Goal: Find contact information: Find contact information

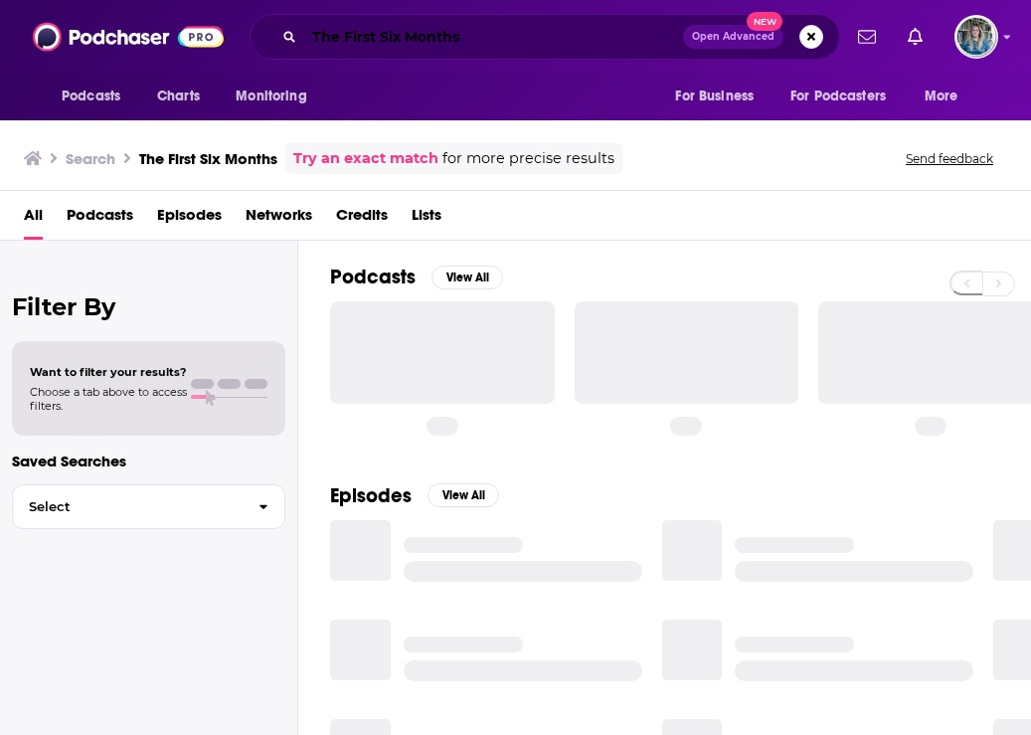
click at [373, 24] on input "The First Six Months" at bounding box center [493, 37] width 379 height 32
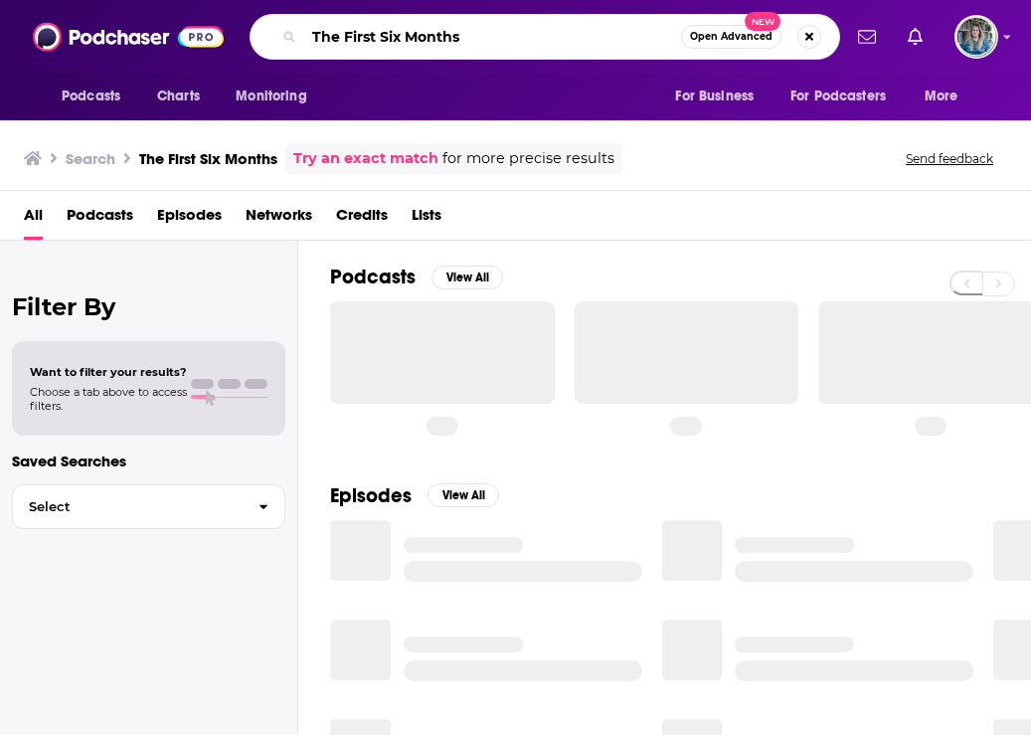
click at [373, 24] on input "The First Six Months" at bounding box center [492, 37] width 377 height 32
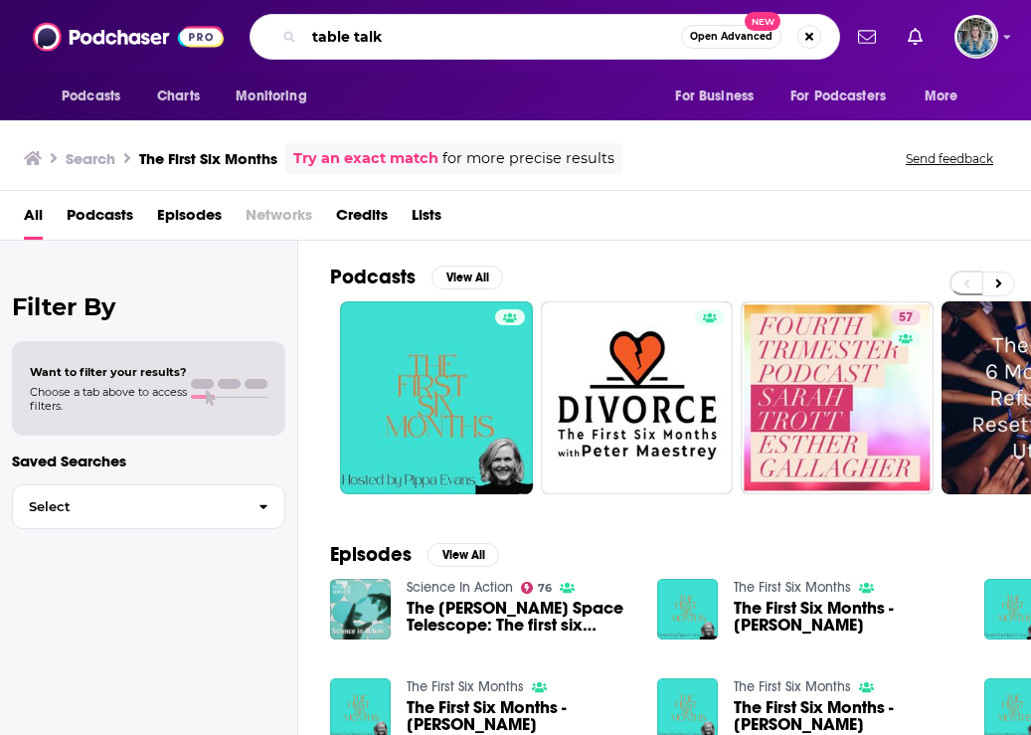
type input "table talk"
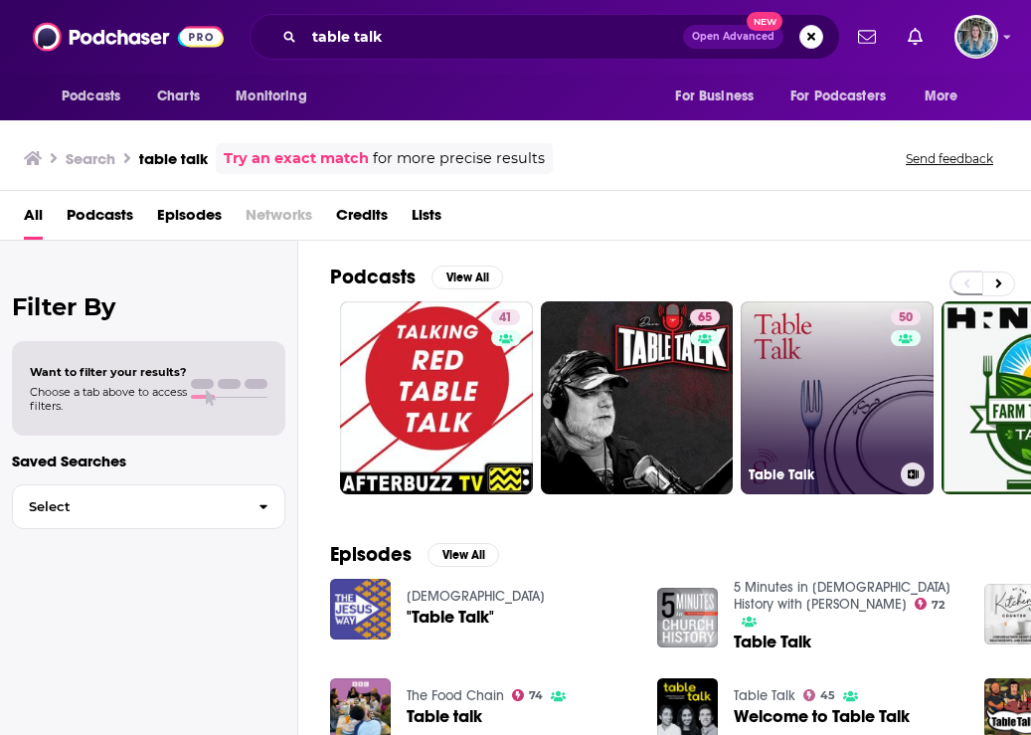
click at [832, 373] on link "50 Table Talk" at bounding box center [837, 397] width 193 height 193
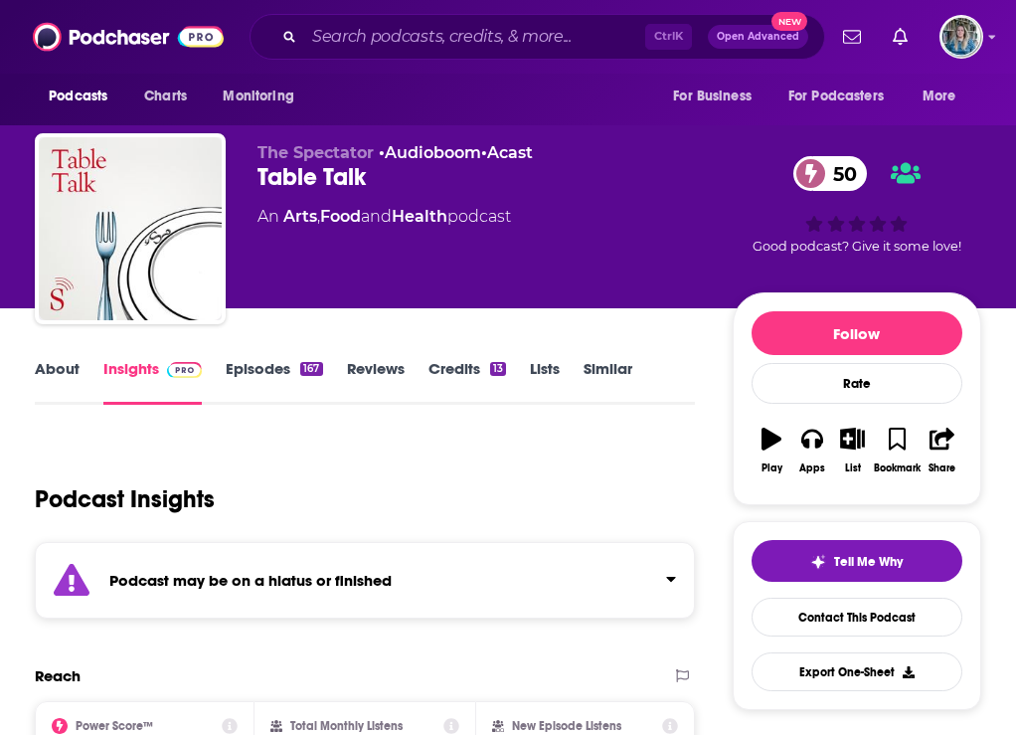
click at [318, 392] on link "Episodes 167" at bounding box center [274, 382] width 96 height 46
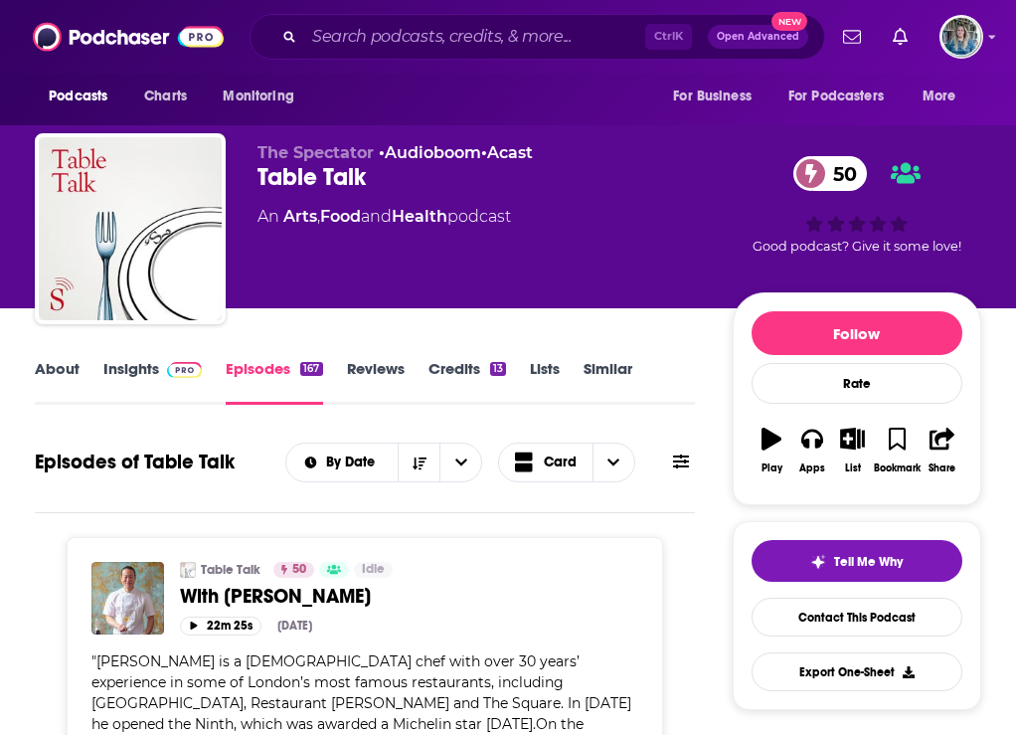
click at [133, 388] on link "Insights" at bounding box center [152, 382] width 98 height 46
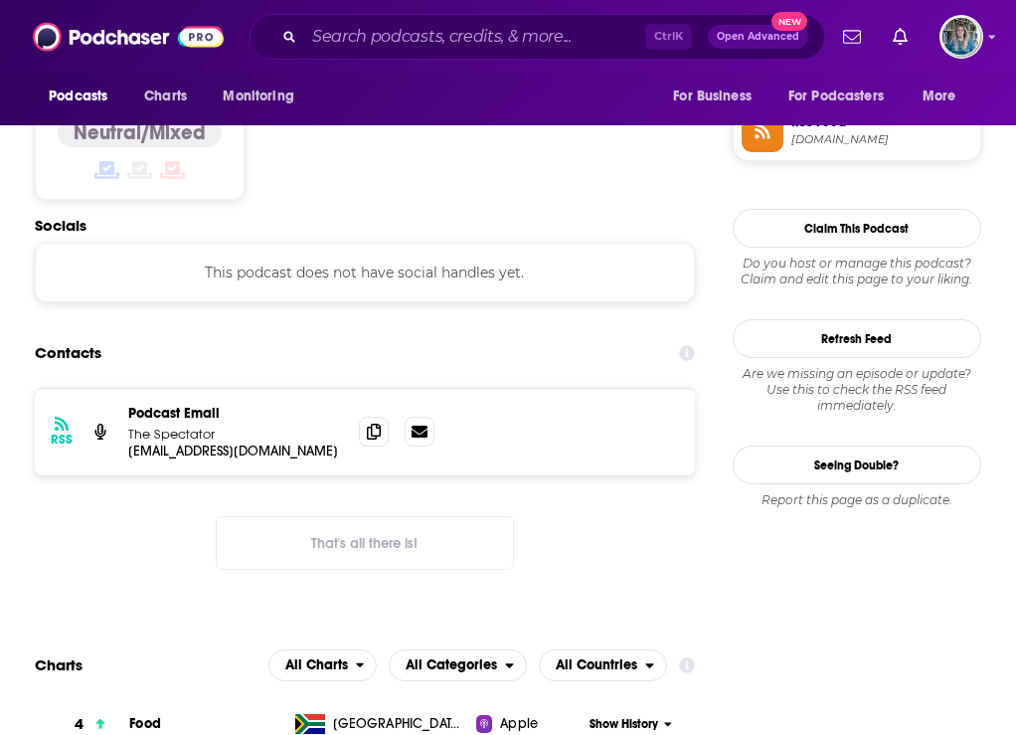
scroll to position [1691, 0]
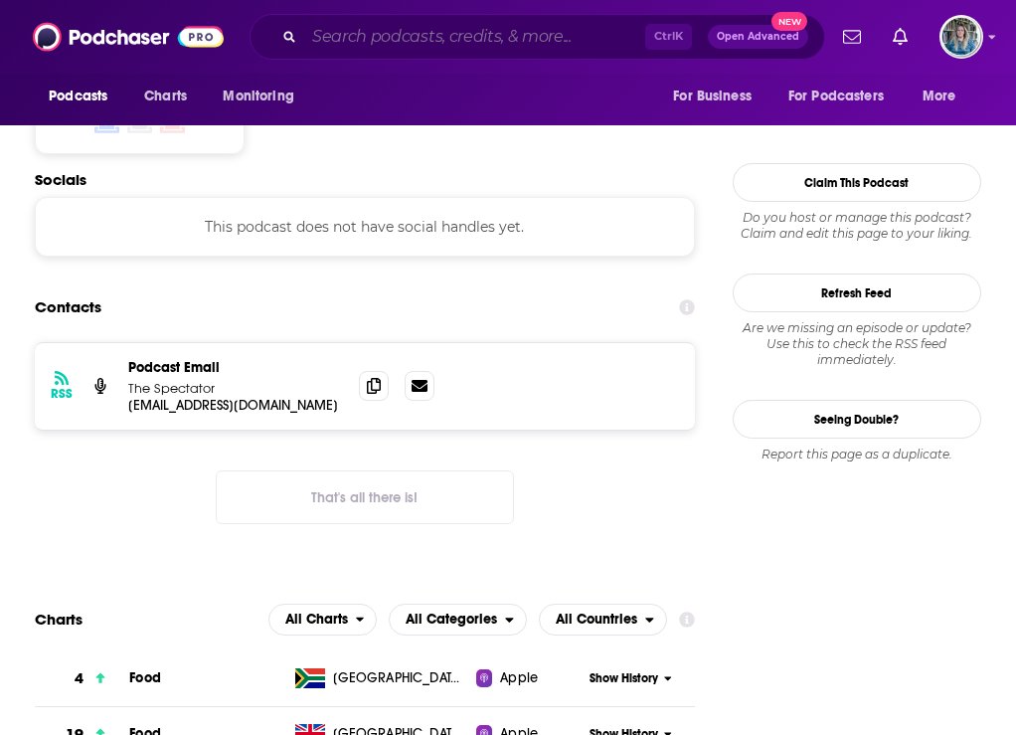
click at [499, 46] on input "Search podcasts, credits, & more..." at bounding box center [474, 37] width 341 height 32
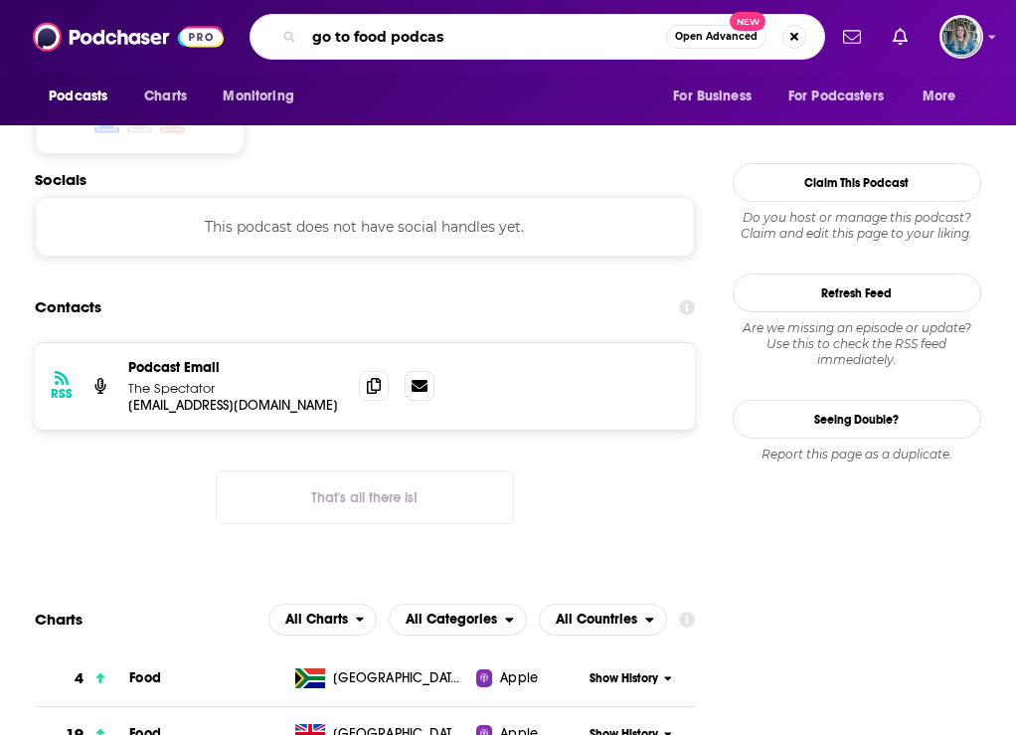
type input "go to food podcast"
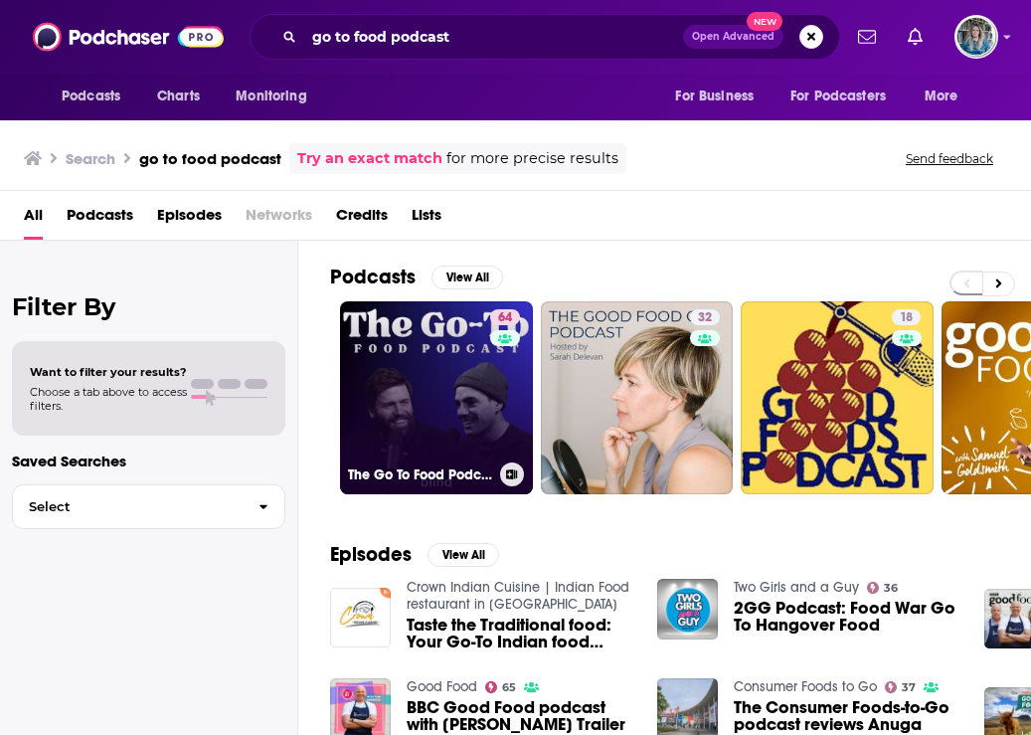
click at [493, 391] on div "64" at bounding box center [507, 385] width 35 height 153
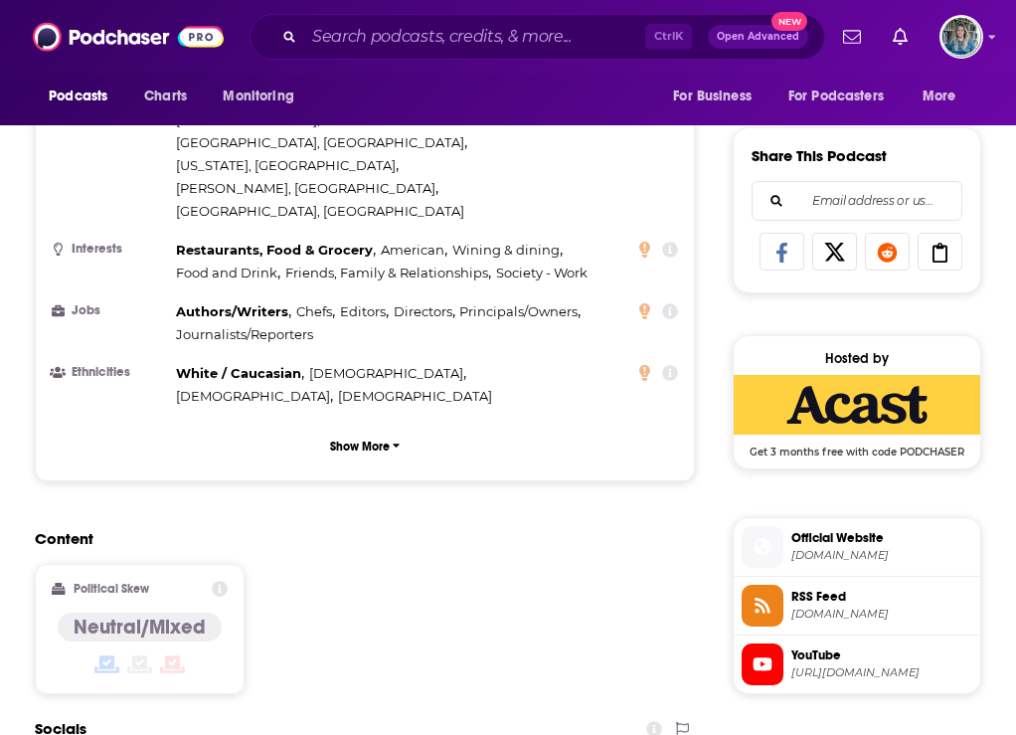
scroll to position [1591, 0]
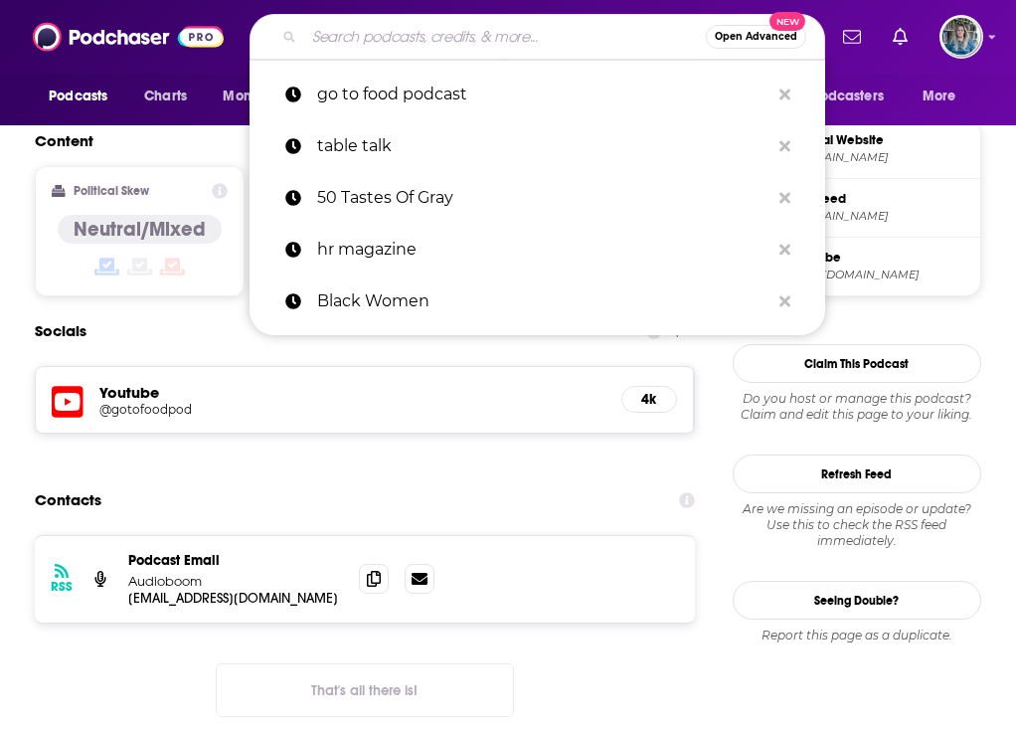
click at [415, 42] on input "Search podcasts, credits, & more..." at bounding box center [505, 37] width 402 height 32
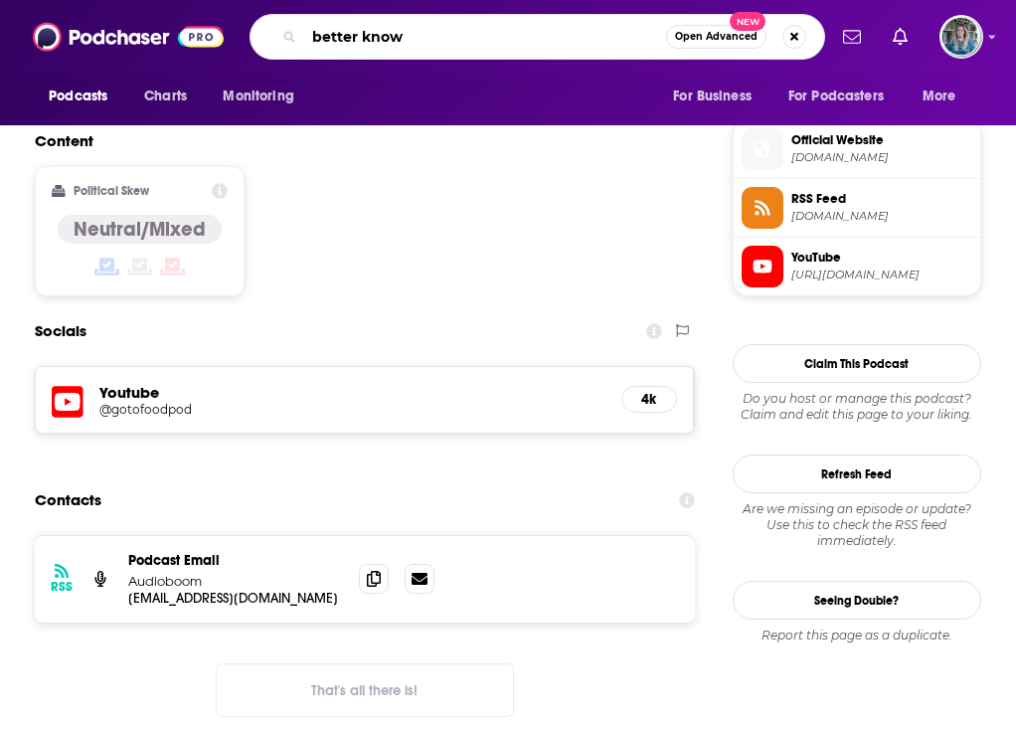
type input "better known"
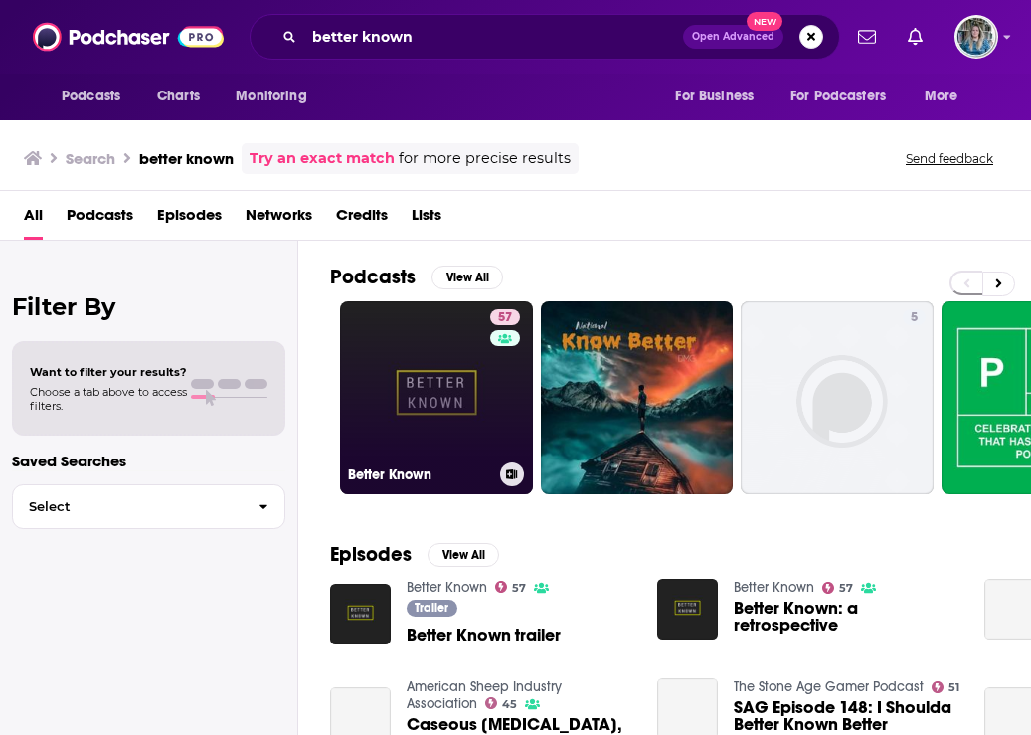
click at [466, 361] on link "57 Better Known" at bounding box center [436, 397] width 193 height 193
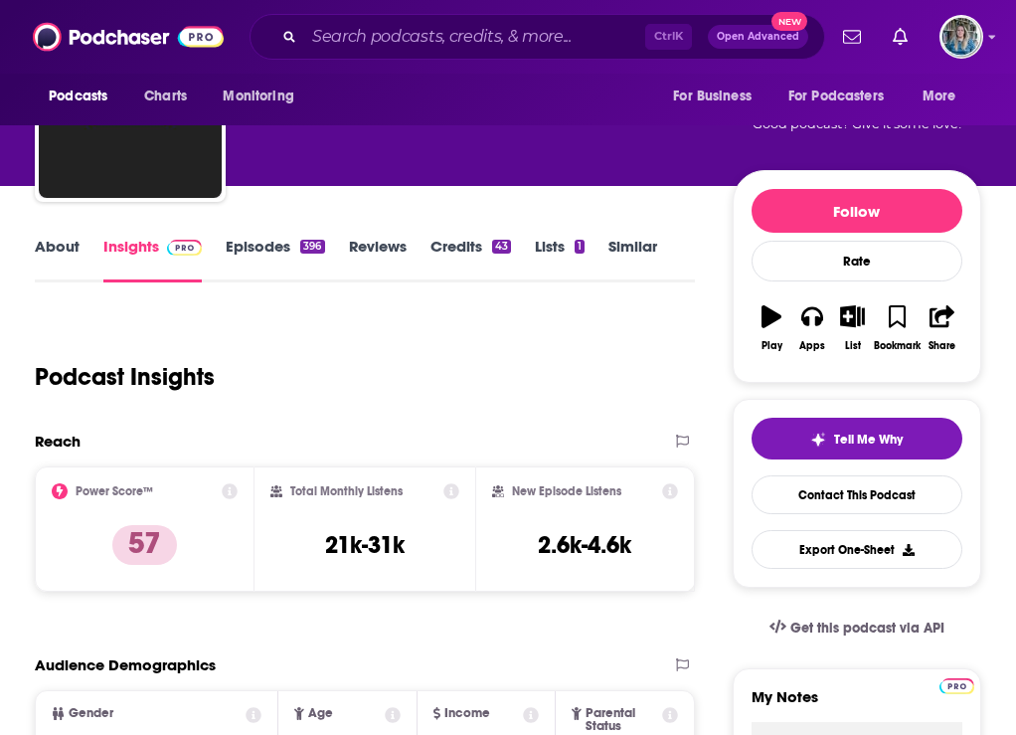
scroll to position [99, 0]
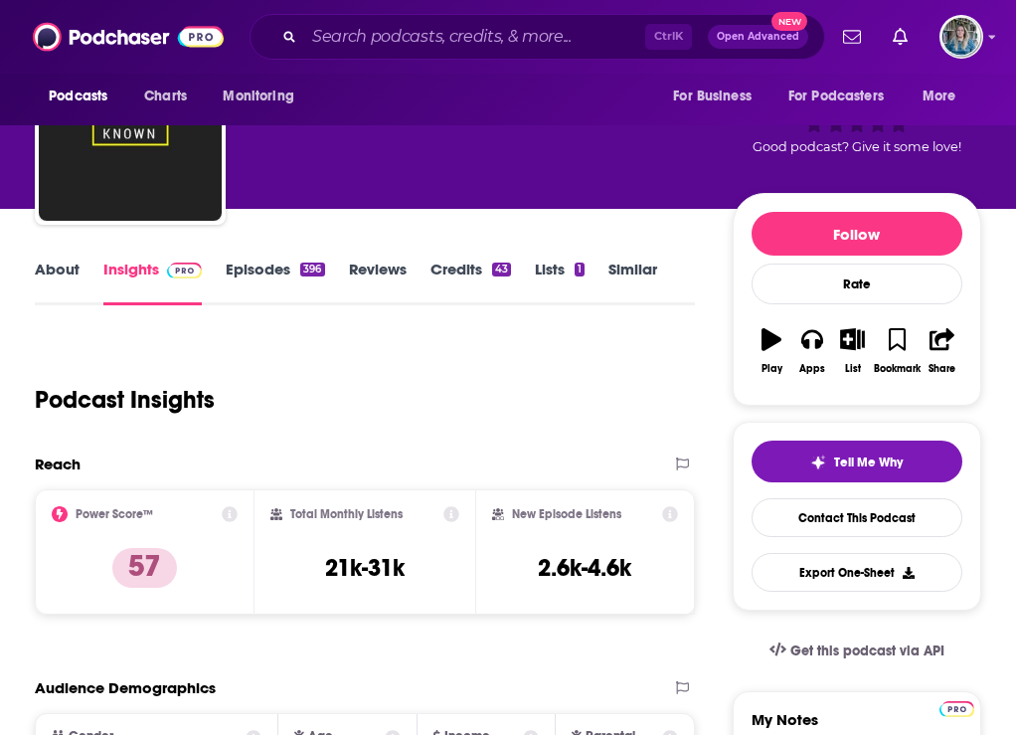
click at [69, 282] on link "About" at bounding box center [57, 283] width 45 height 46
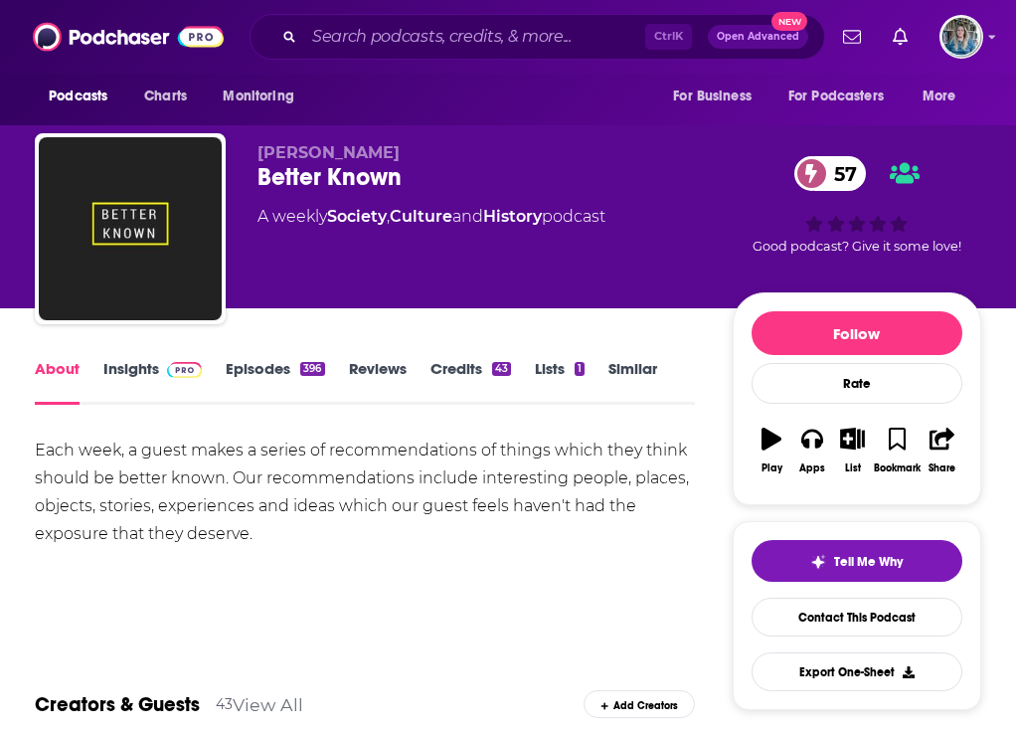
click at [180, 378] on span at bounding box center [180, 368] width 43 height 19
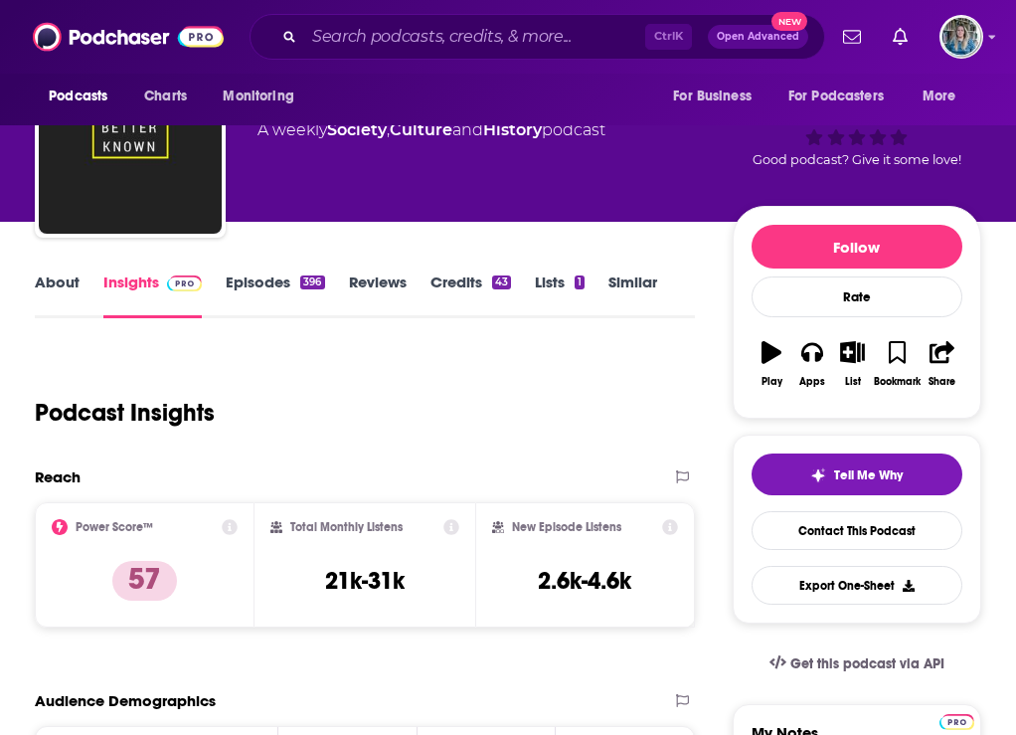
scroll to position [199, 0]
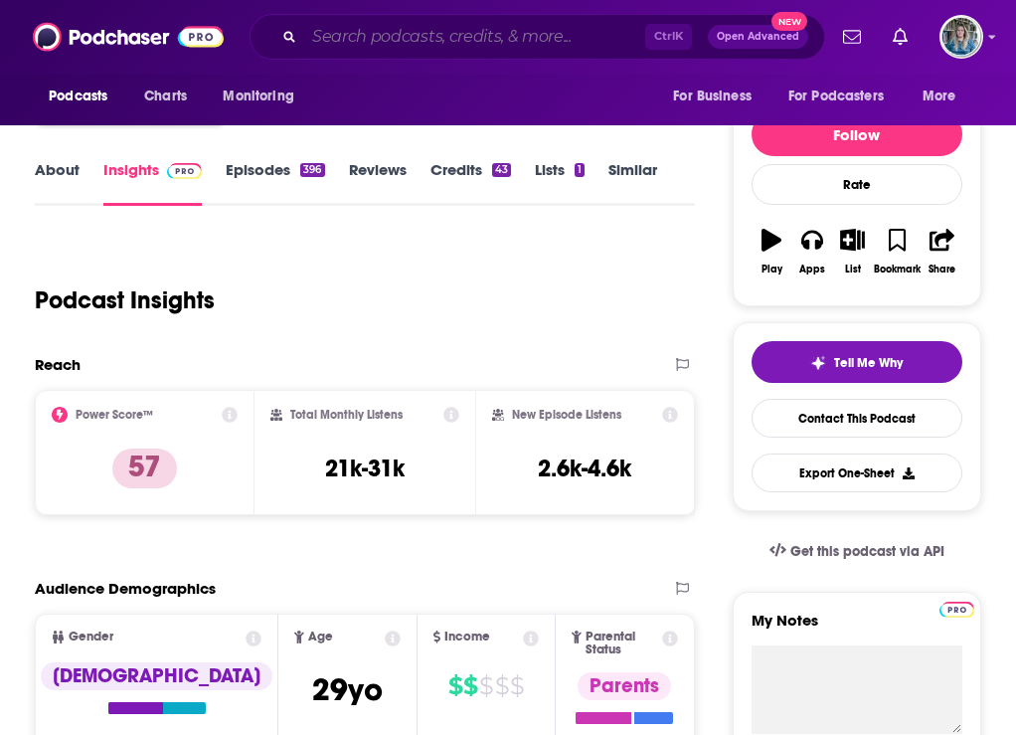
click at [474, 52] on input "Search podcasts, credits, & more..." at bounding box center [474, 37] width 341 height 32
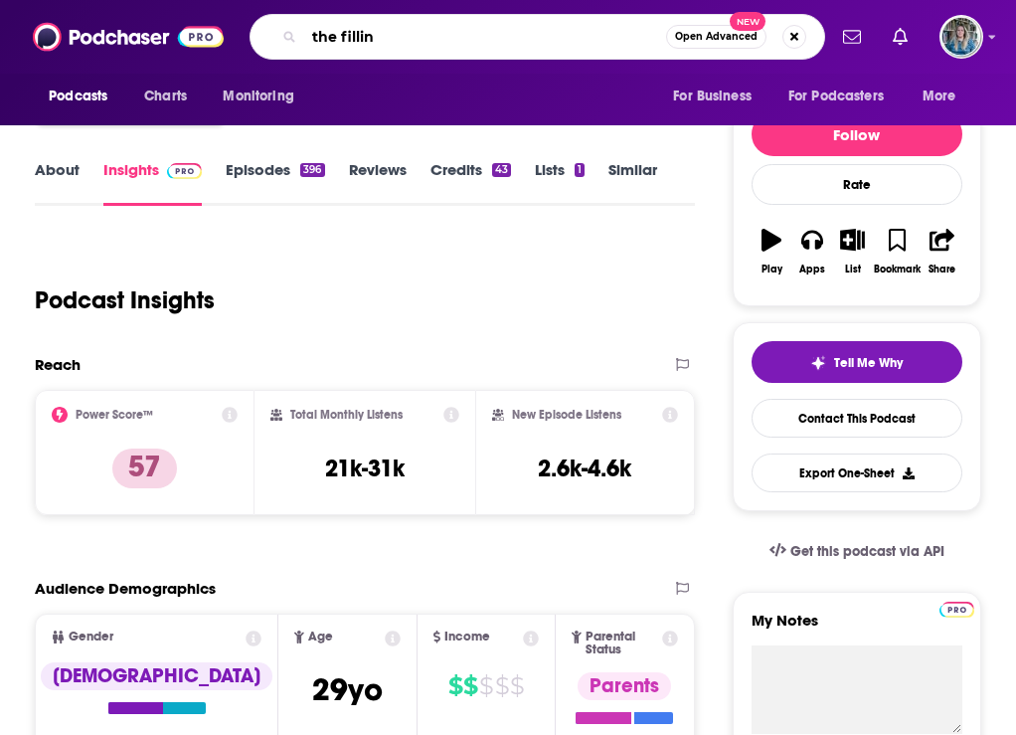
type input "the filling"
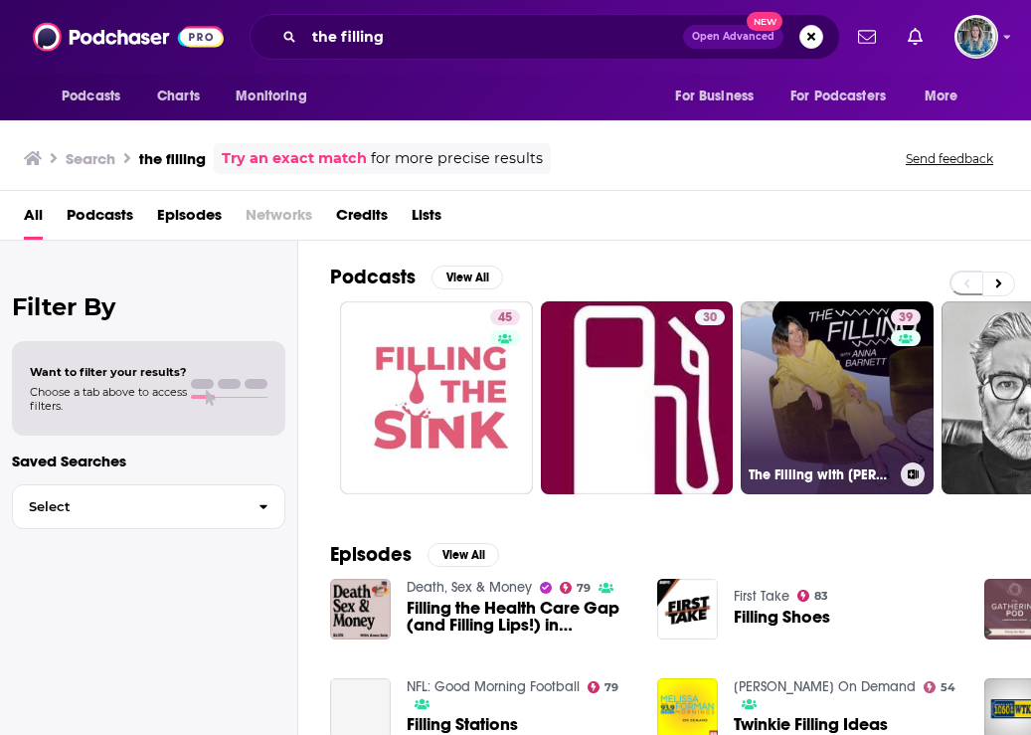
click at [798, 374] on link "39 The Filling with [PERSON_NAME]" at bounding box center [837, 397] width 193 height 193
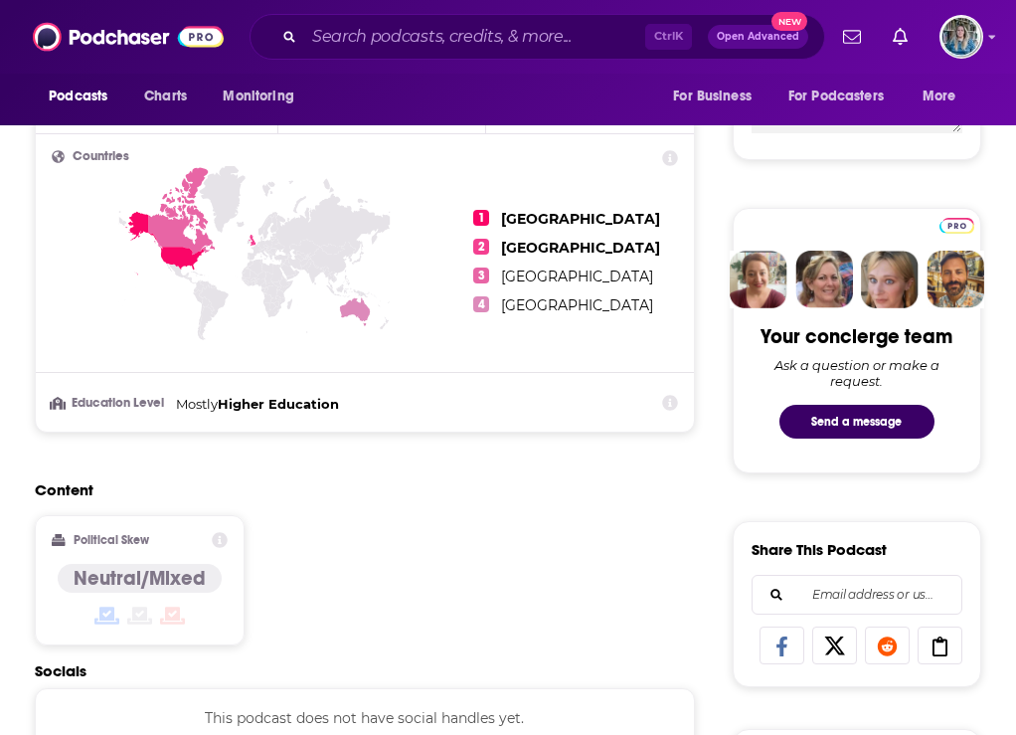
scroll to position [1193, 0]
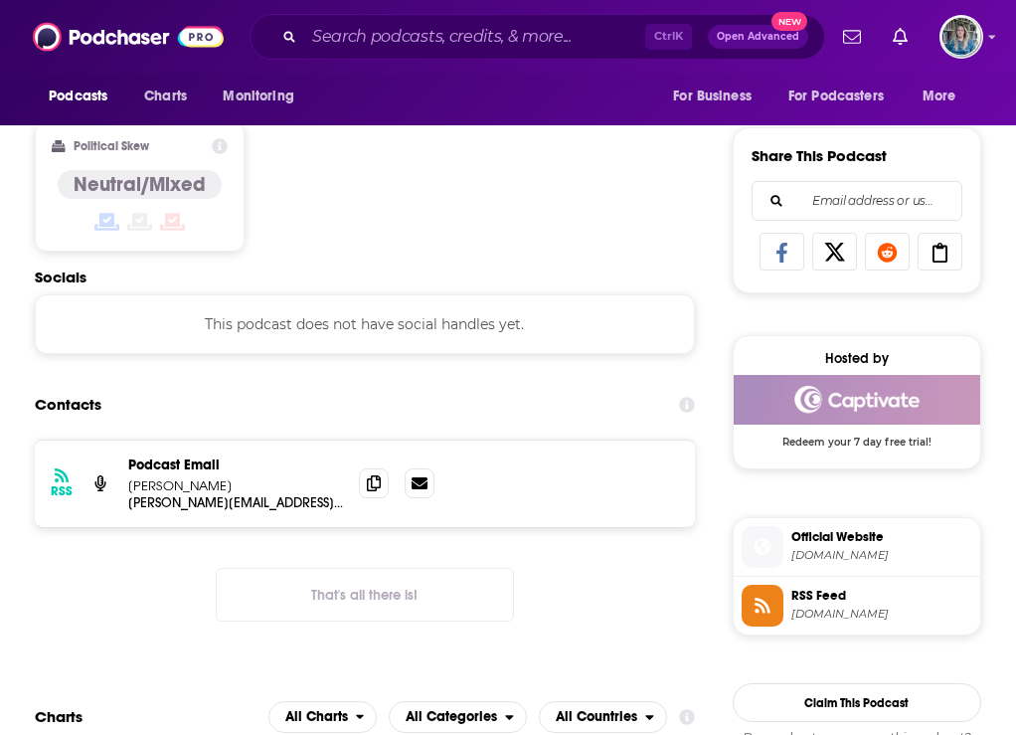
click at [0, 0] on p "[PERSON_NAME][EMAIL_ADDRESS][DOMAIN_NAME]" at bounding box center [0, 0] width 0 height 0
drag, startPoint x: 420, startPoint y: 507, endPoint x: 404, endPoint y: 512, distance: 16.7
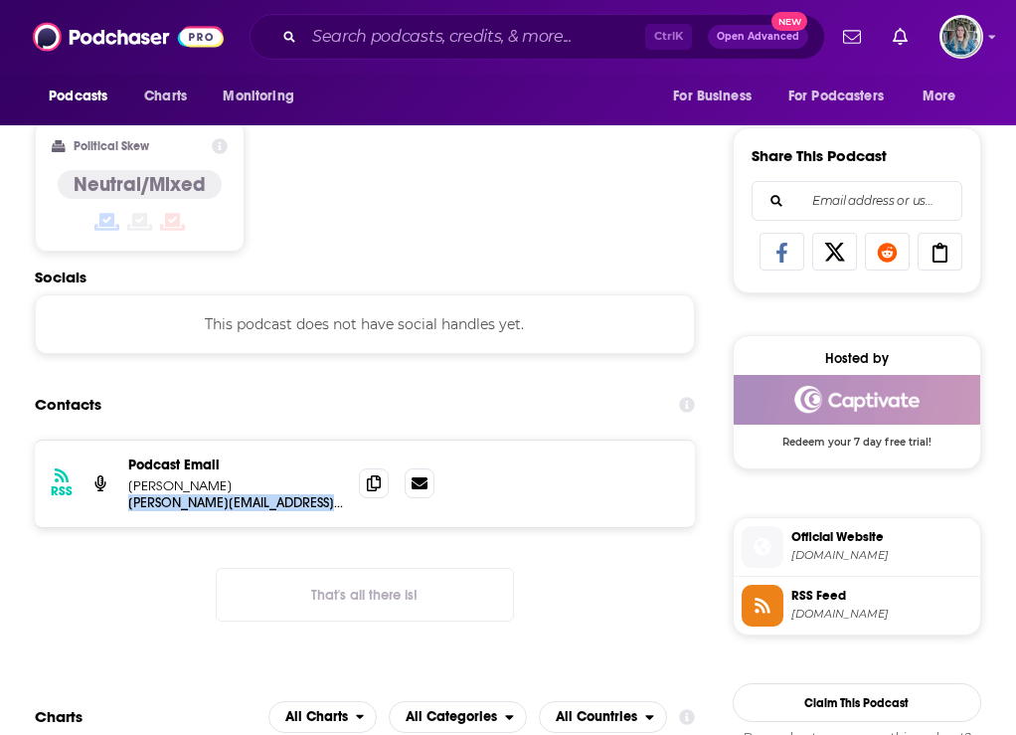
copy div "[PERSON_NAME][EMAIL_ADDRESS][DOMAIN_NAME] [PERSON_NAME][EMAIL_ADDRESS][DOMAIN_N…"
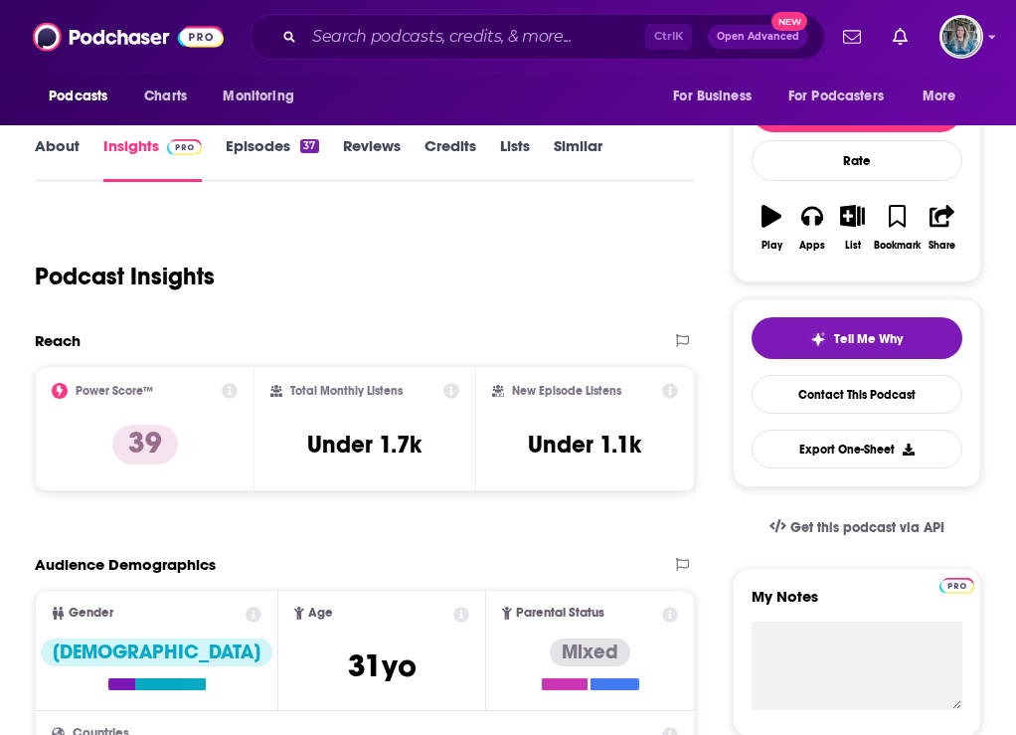
scroll to position [199, 0]
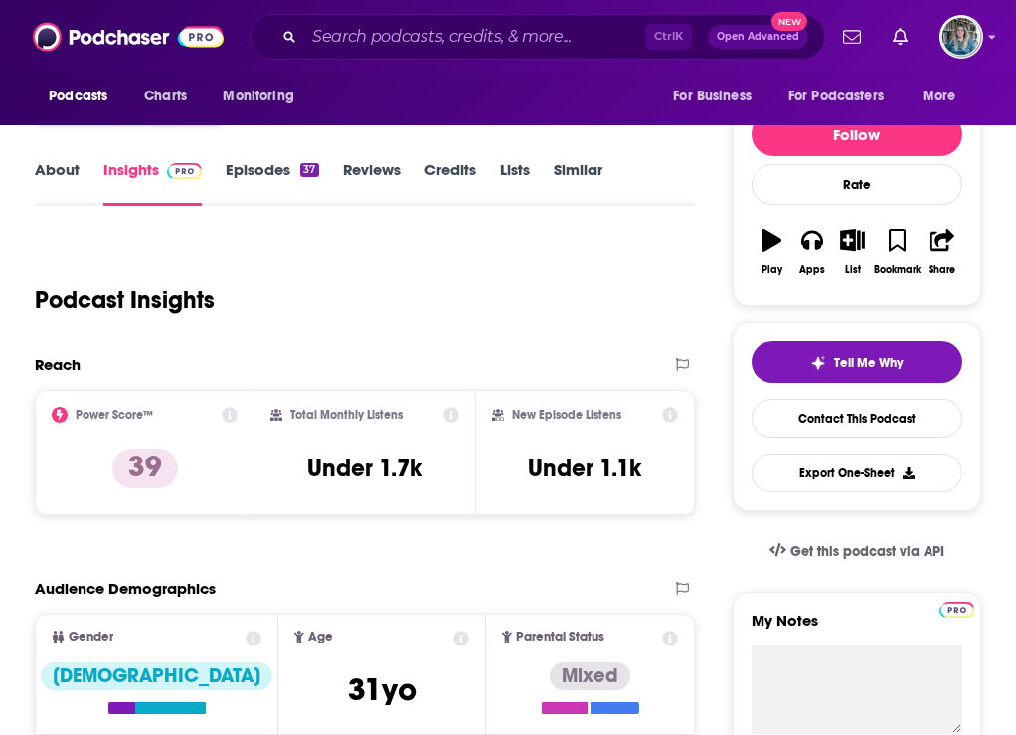
click at [182, 259] on div "Podcast Insights" at bounding box center [357, 288] width 644 height 101
click at [473, 25] on input "Search podcasts, credits, & more..." at bounding box center [474, 37] width 341 height 32
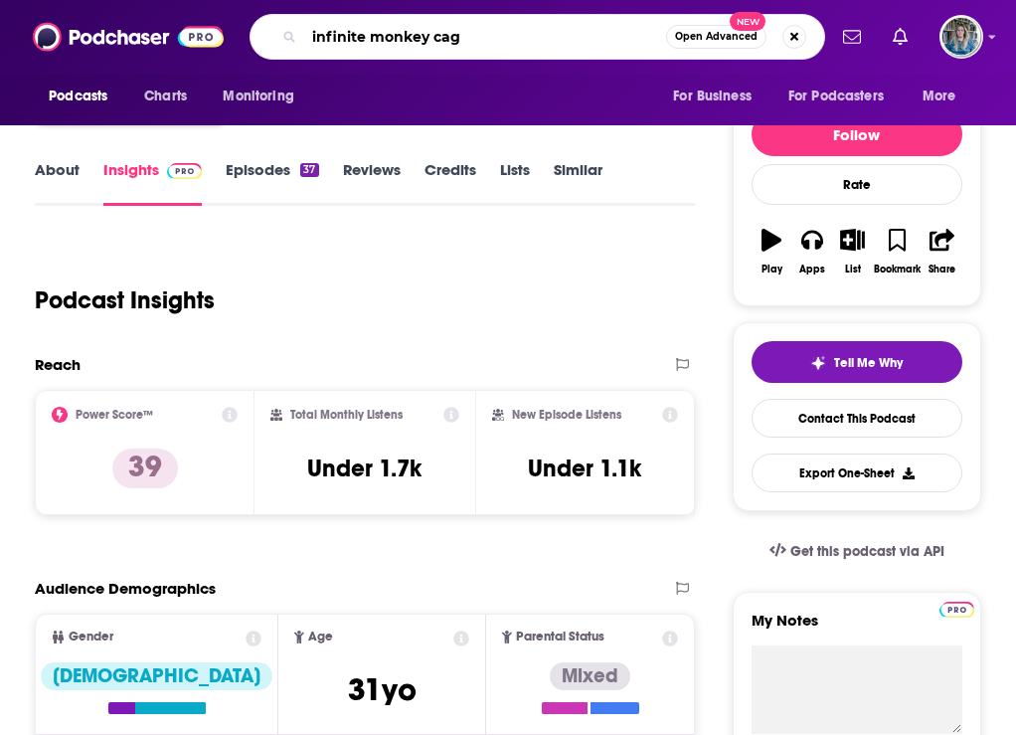
type input "infinite monkey cage"
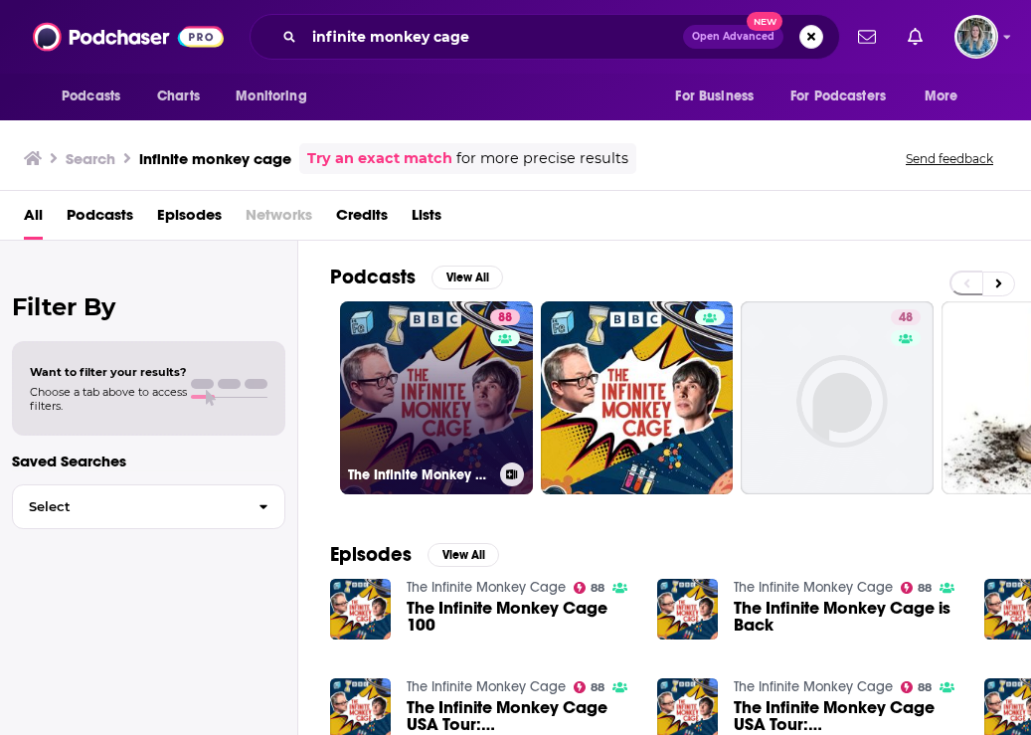
click at [465, 411] on link "88 The Infinite Monkey Cage" at bounding box center [436, 397] width 193 height 193
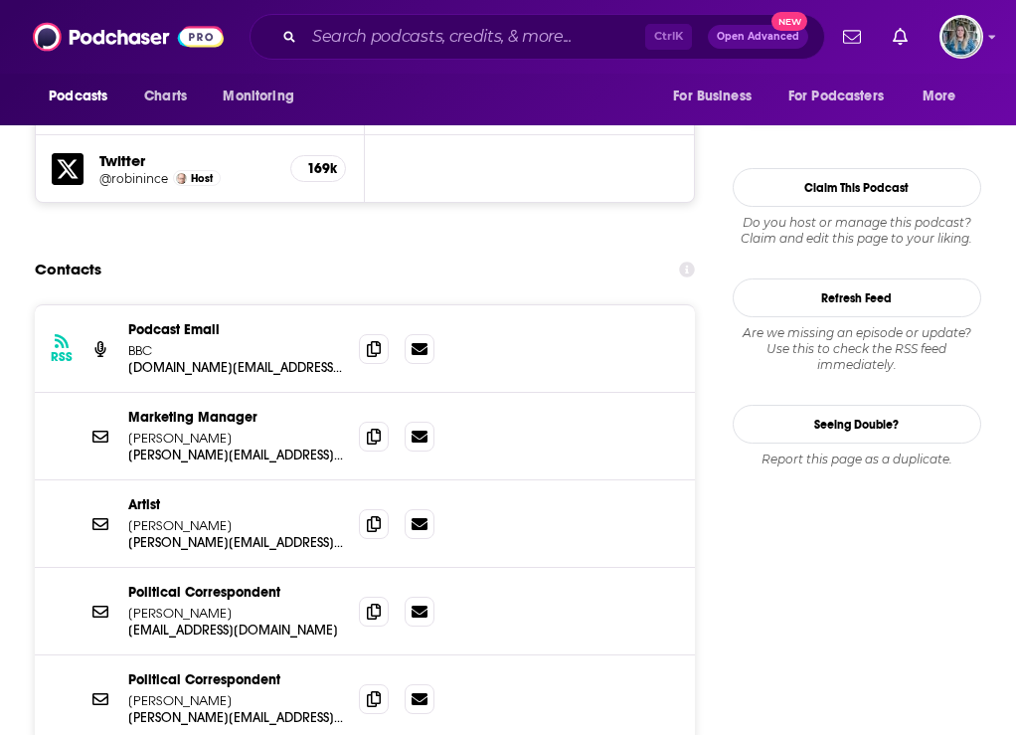
scroll to position [1790, 0]
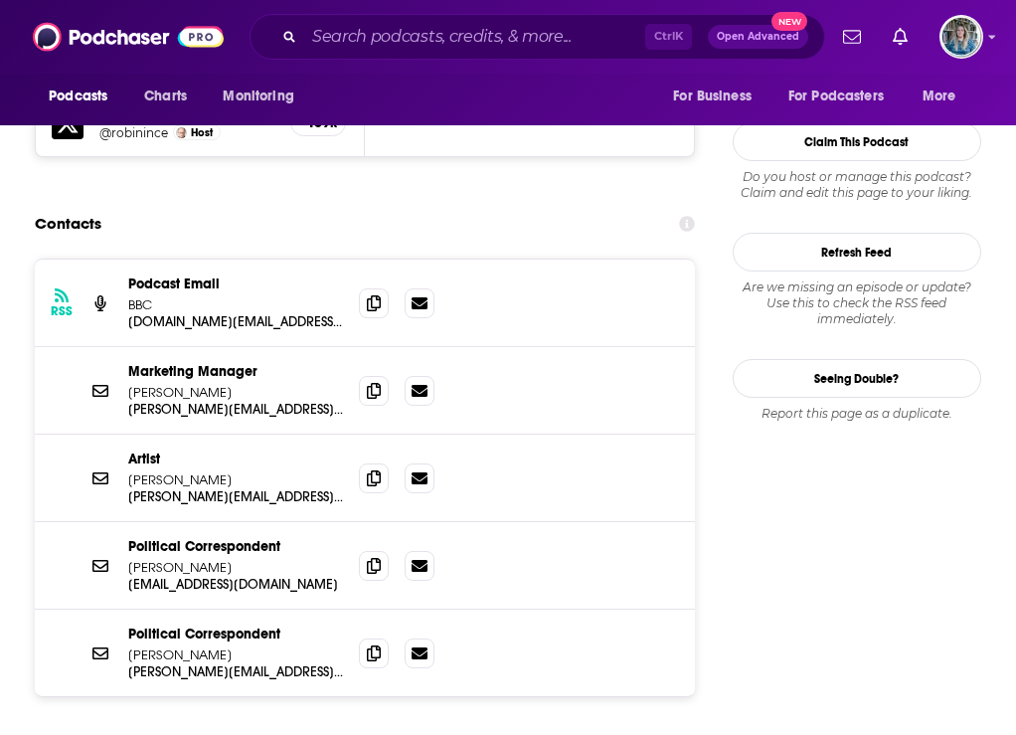
click at [0, 0] on p "[PERSON_NAME][EMAIL_ADDRESS][PERSON_NAME][DOMAIN_NAME]" at bounding box center [0, 0] width 0 height 0
drag, startPoint x: 410, startPoint y: 335, endPoint x: 433, endPoint y: 346, distance: 25.4
copy div "[PERSON_NAME][EMAIL_ADDRESS][PERSON_NAME][DOMAIN_NAME] [PERSON_NAME][DOMAIN_NAM…"
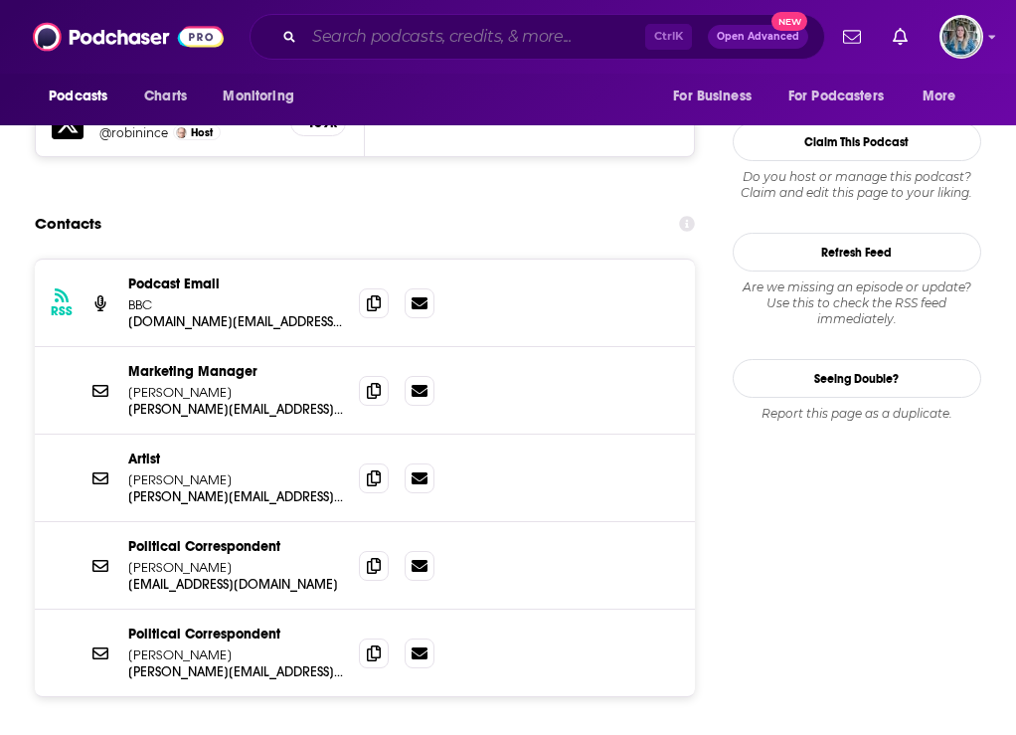
click at [436, 29] on input "Search podcasts, credits, & more..." at bounding box center [474, 37] width 341 height 32
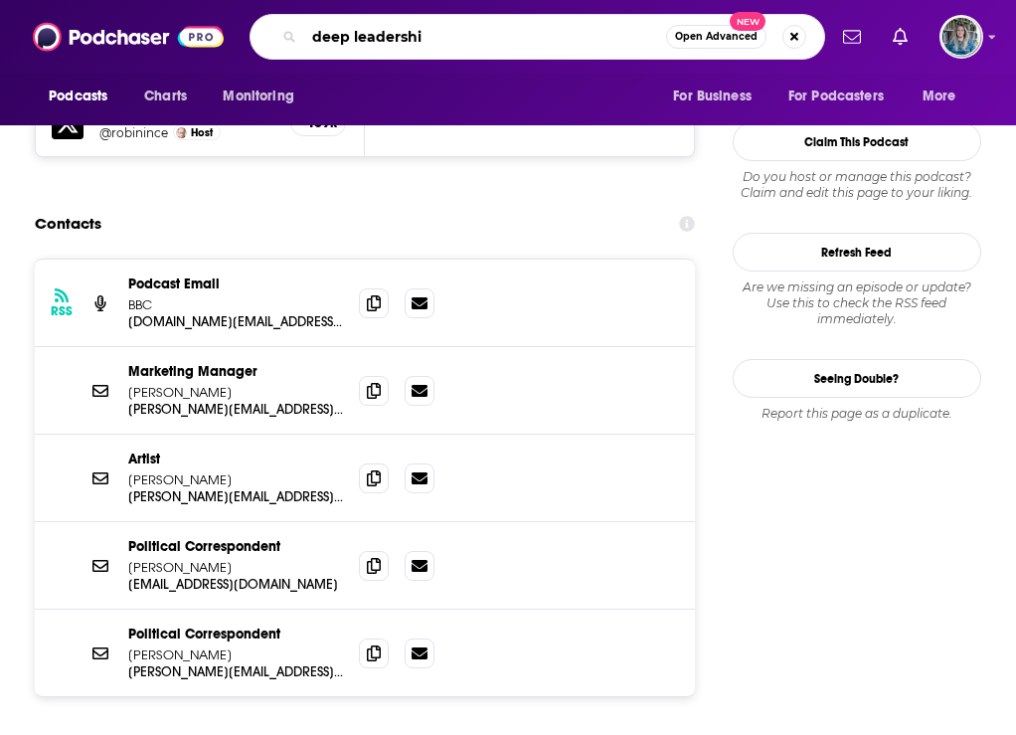
type input "deep leadership"
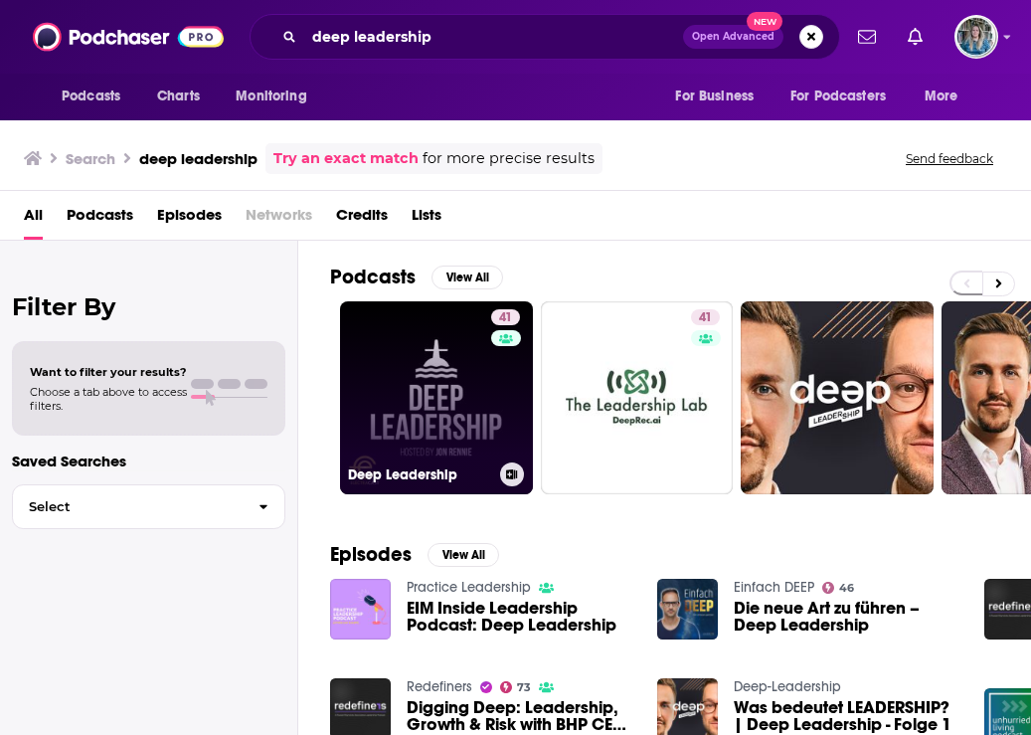
click at [433, 387] on link "41 Deep Leadership" at bounding box center [436, 397] width 193 height 193
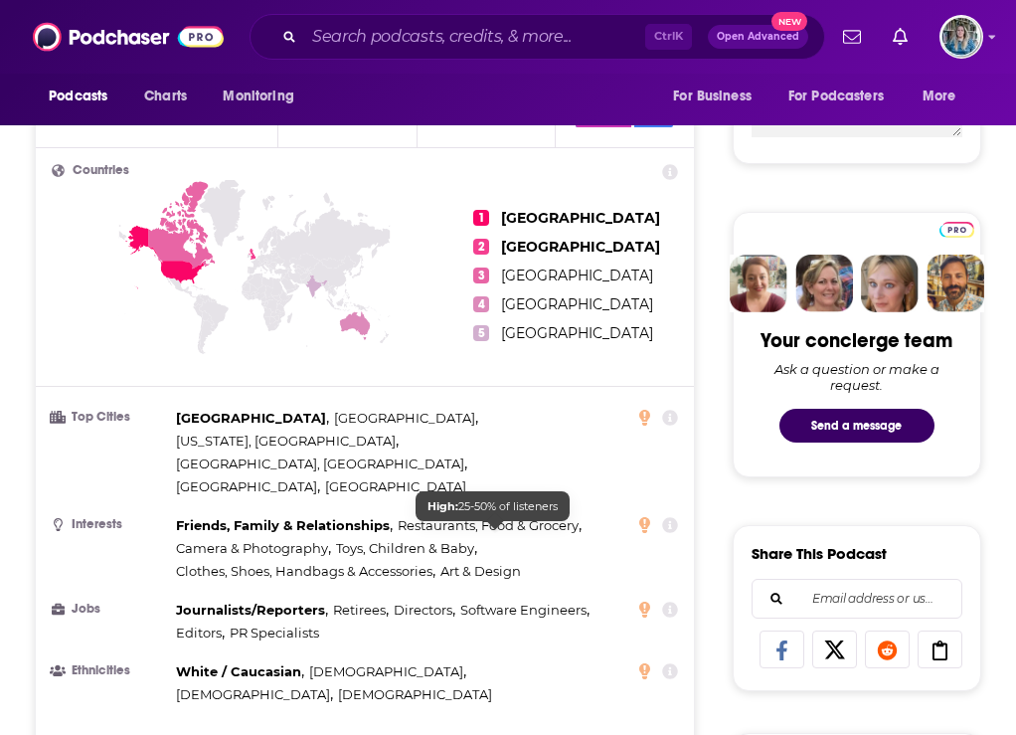
scroll to position [1492, 0]
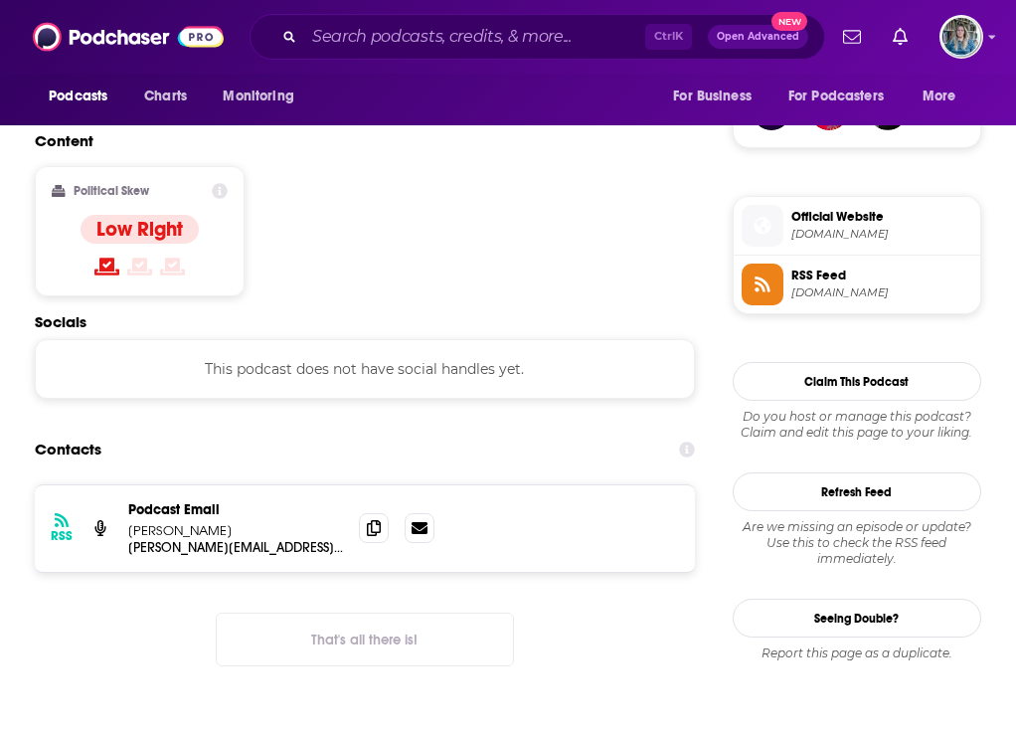
click at [0, 0] on p "[PERSON_NAME][EMAIL_ADDRESS][DOMAIN_NAME]" at bounding box center [0, 0] width 0 height 0
drag, startPoint x: 374, startPoint y: 481, endPoint x: 385, endPoint y: 480, distance: 11.0
click at [0, 0] on p "[PERSON_NAME][EMAIL_ADDRESS][DOMAIN_NAME]" at bounding box center [0, 0] width 0 height 0
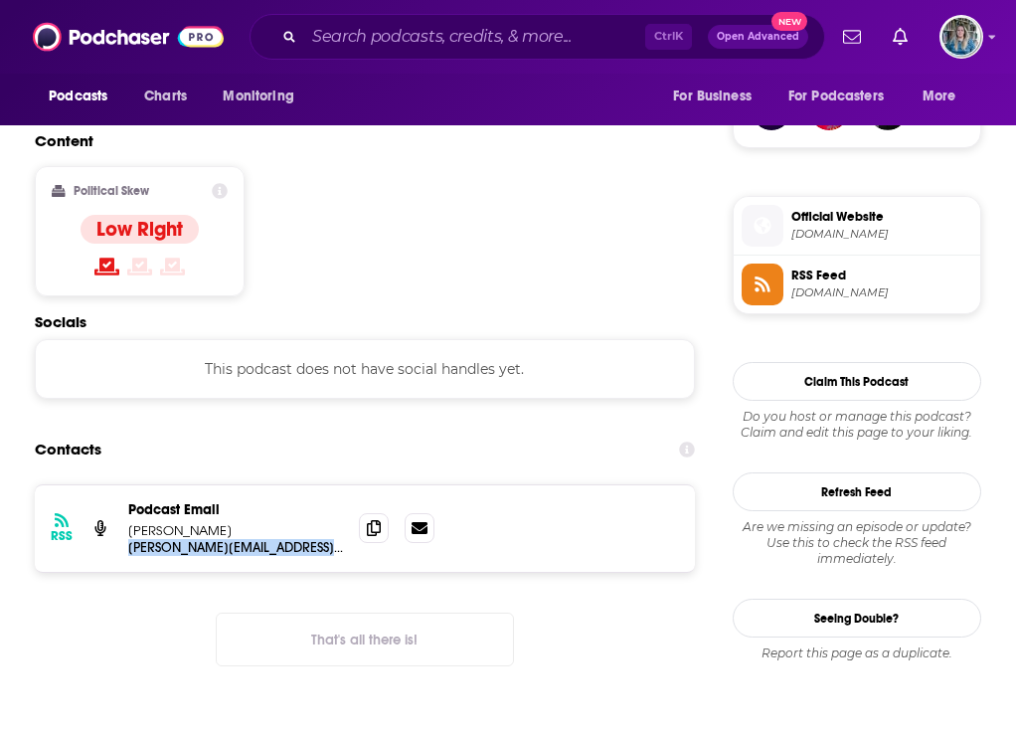
click at [0, 0] on p "[PERSON_NAME][EMAIL_ADDRESS][DOMAIN_NAME]" at bounding box center [0, 0] width 0 height 0
